Goal: Book appointment/travel/reservation

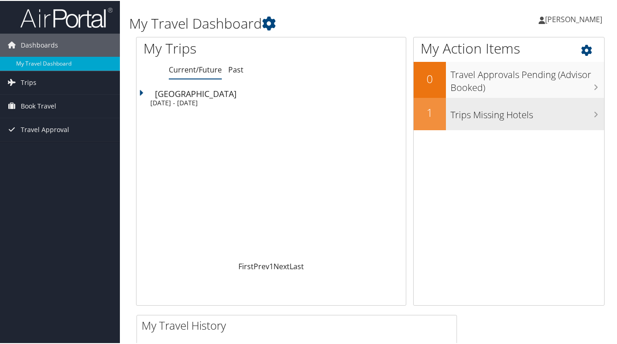
click at [560, 115] on h3 "Trips Missing Hotels" at bounding box center [528, 112] width 154 height 18
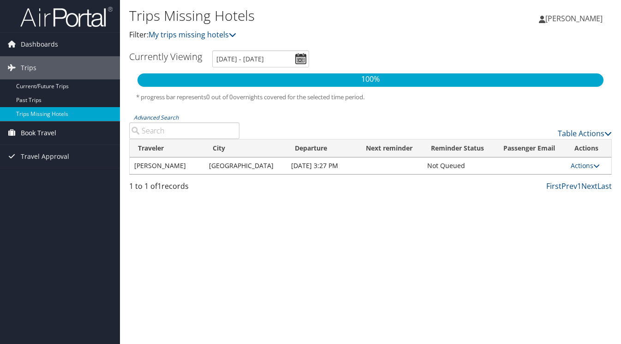
click at [42, 128] on span "Book Travel" at bounding box center [39, 132] width 36 height 23
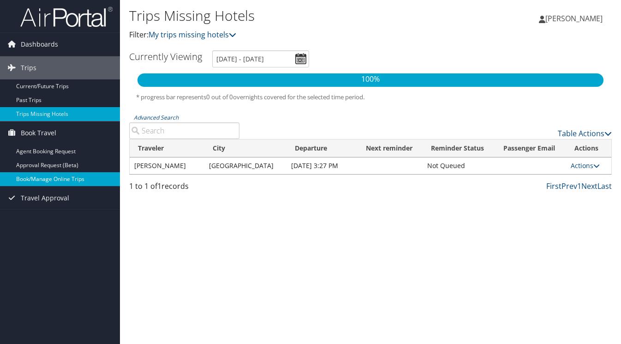
click at [60, 181] on link "Book/Manage Online Trips" at bounding box center [60, 179] width 120 height 14
